Goal: Information Seeking & Learning: Understand process/instructions

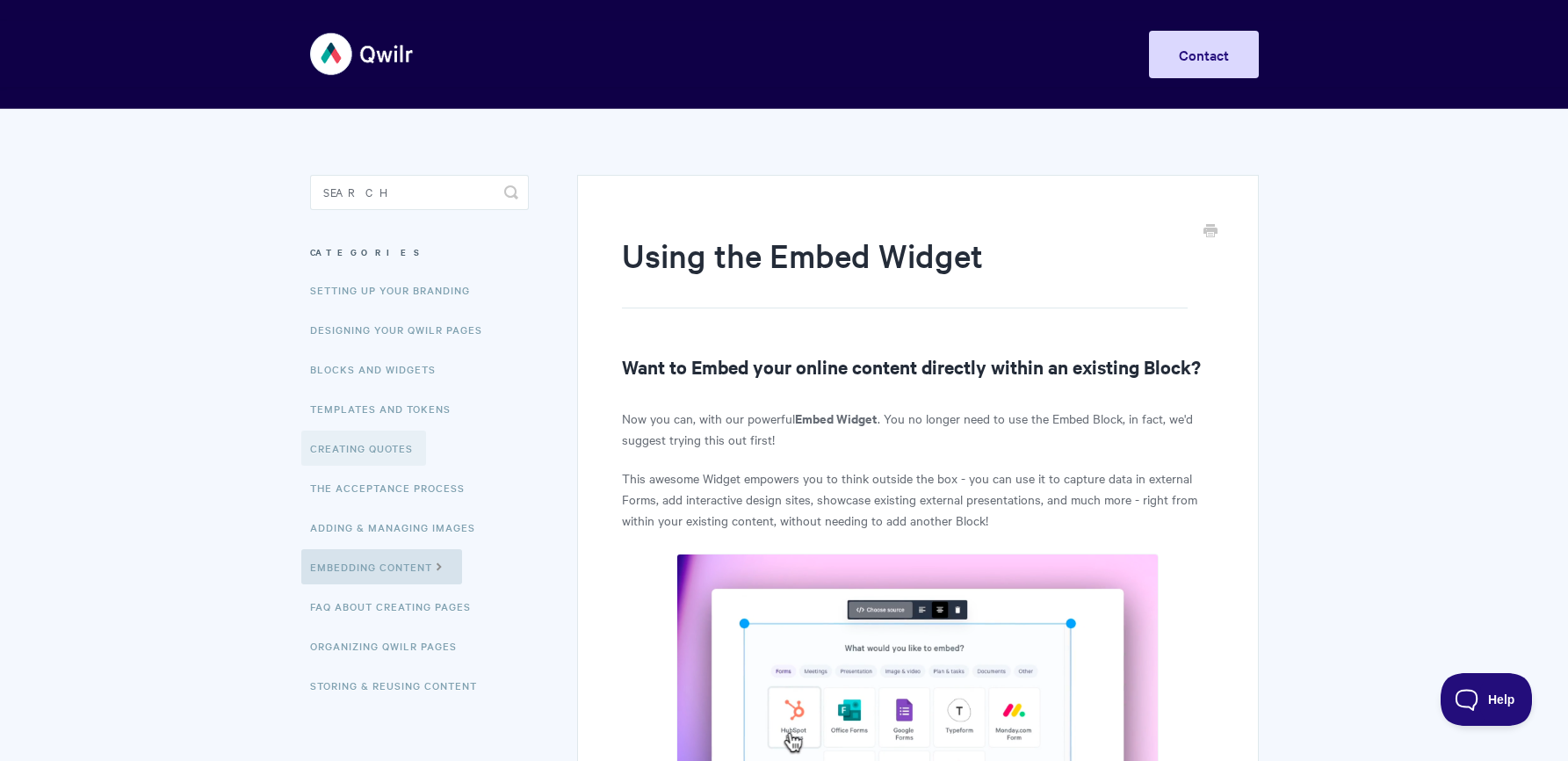
click at [350, 446] on link "Creating Quotes" at bounding box center [363, 448] width 125 height 36
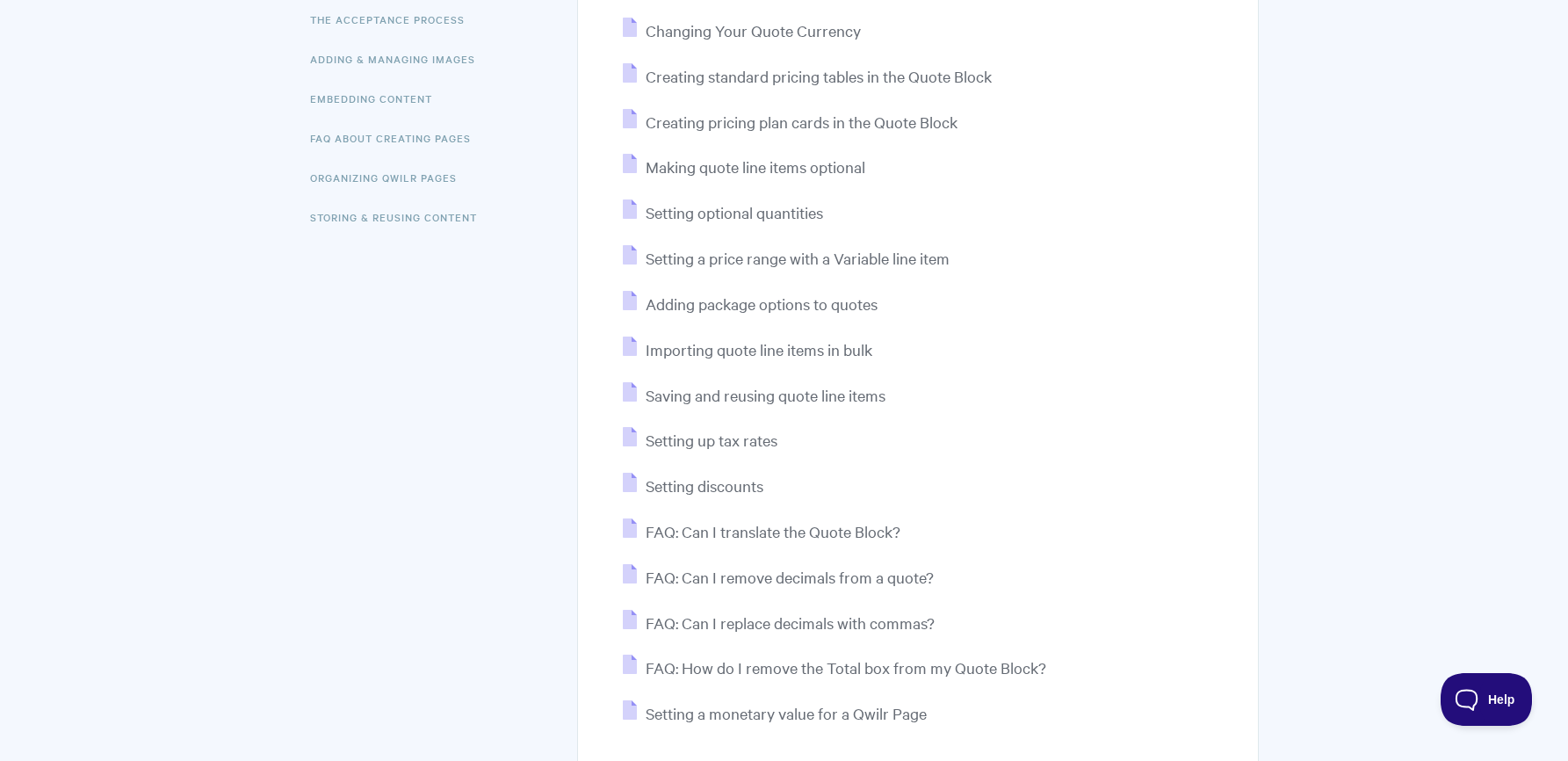
scroll to position [650, 0]
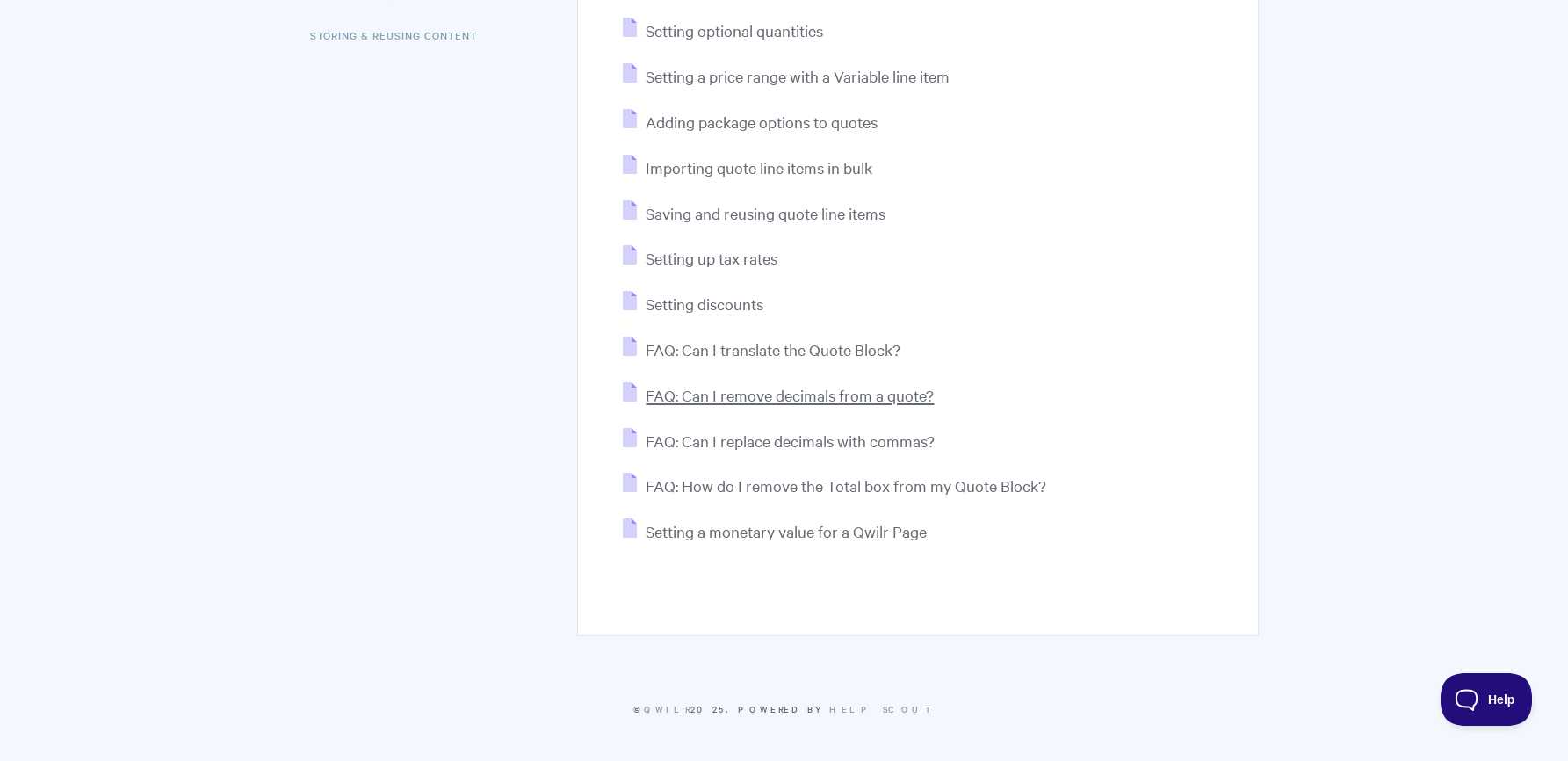
click at [738, 396] on span "FAQ: Can I remove decimals from a quote?" at bounding box center [790, 395] width 288 height 21
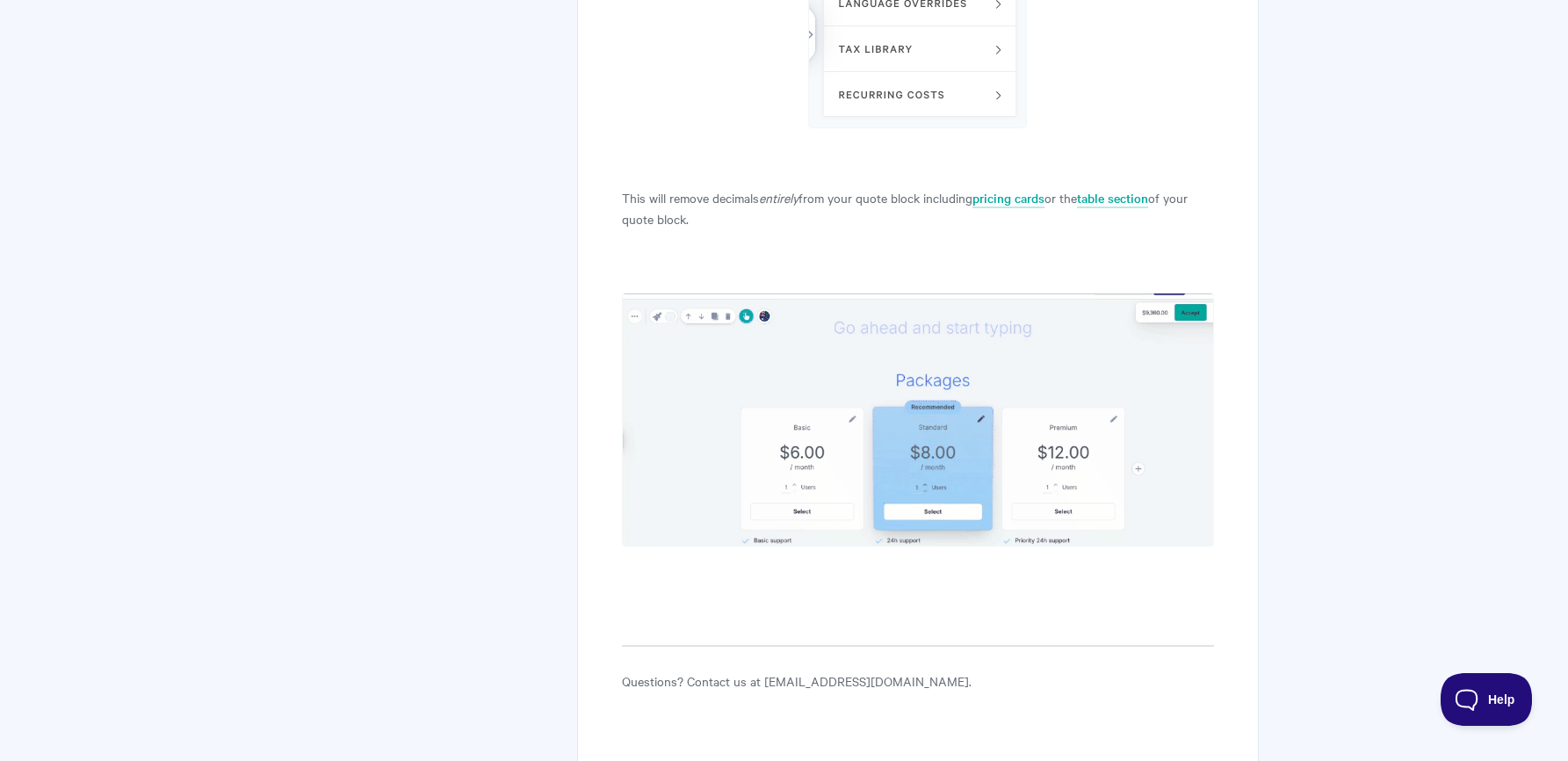
scroll to position [937, 0]
